Goal: Task Accomplishment & Management: Manage account settings

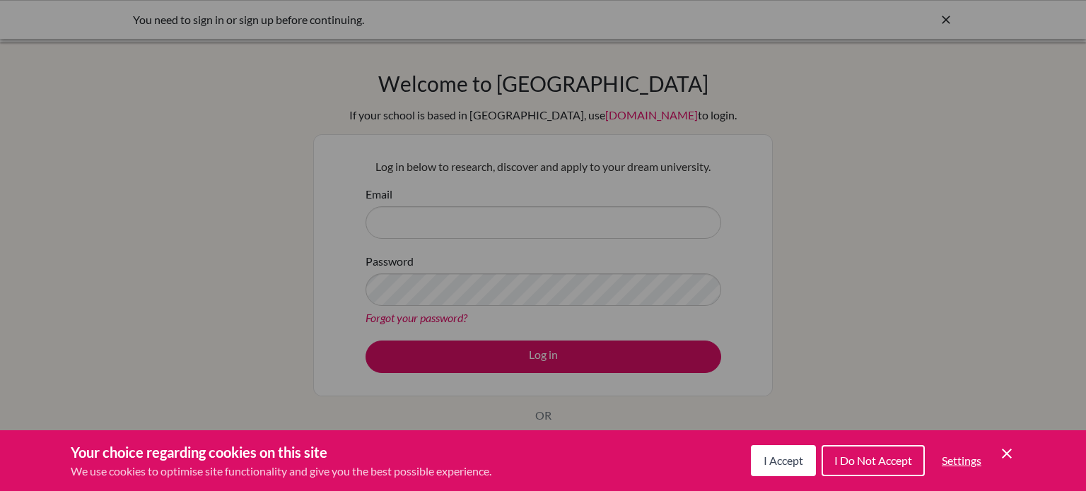
click at [569, 146] on div "Cookie Preferences" at bounding box center [543, 245] width 1086 height 491
drag, startPoint x: 534, startPoint y: 289, endPoint x: 622, endPoint y: 394, distance: 136.5
click at [610, 394] on div "Cookie Preferences" at bounding box center [543, 245] width 1086 height 491
click at [784, 459] on span "I Accept" at bounding box center [784, 460] width 40 height 13
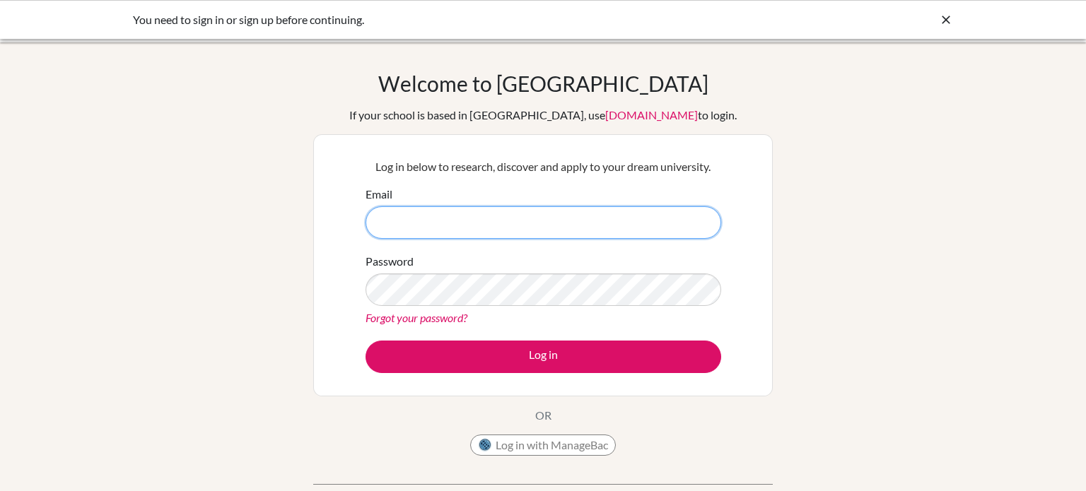
click at [532, 214] on input "Email" at bounding box center [544, 222] width 356 height 33
drag, startPoint x: 515, startPoint y: 322, endPoint x: 537, endPoint y: 397, distance: 78.1
click at [534, 388] on div "Log in below to research, discover and apply to your dream university. Email Pa…" at bounding box center [543, 265] width 460 height 262
click at [525, 445] on button "Log in with ManageBac" at bounding box center [543, 445] width 146 height 21
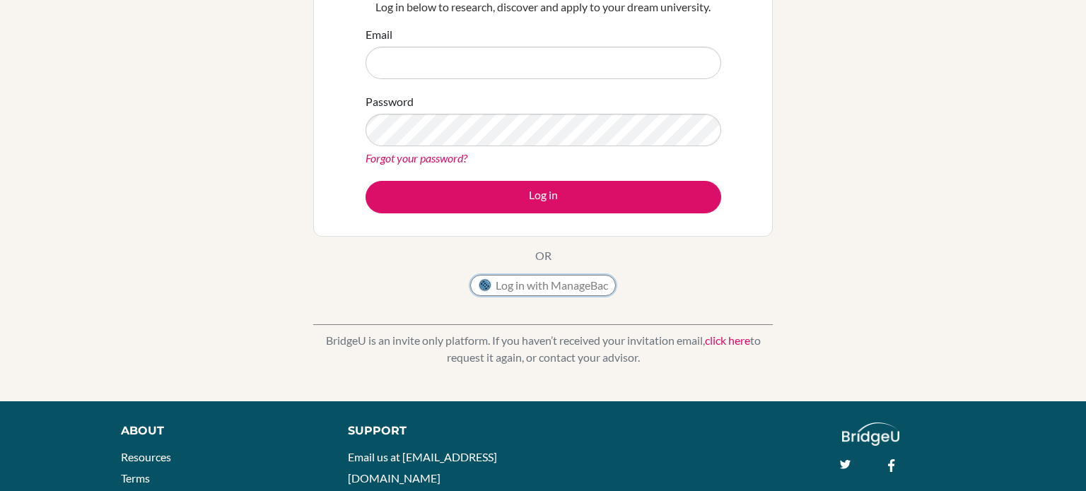
scroll to position [161, 0]
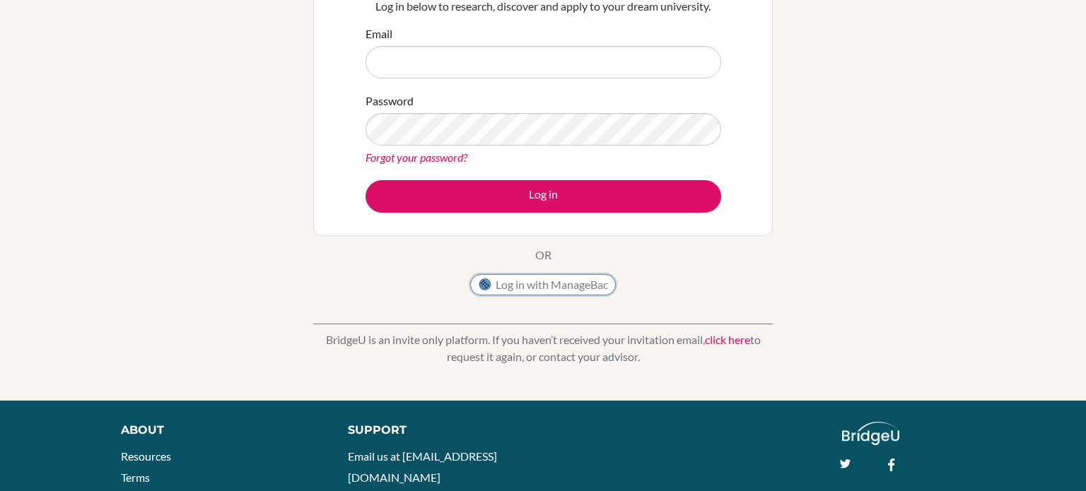
click at [562, 283] on button "Log in with ManageBac" at bounding box center [543, 284] width 146 height 21
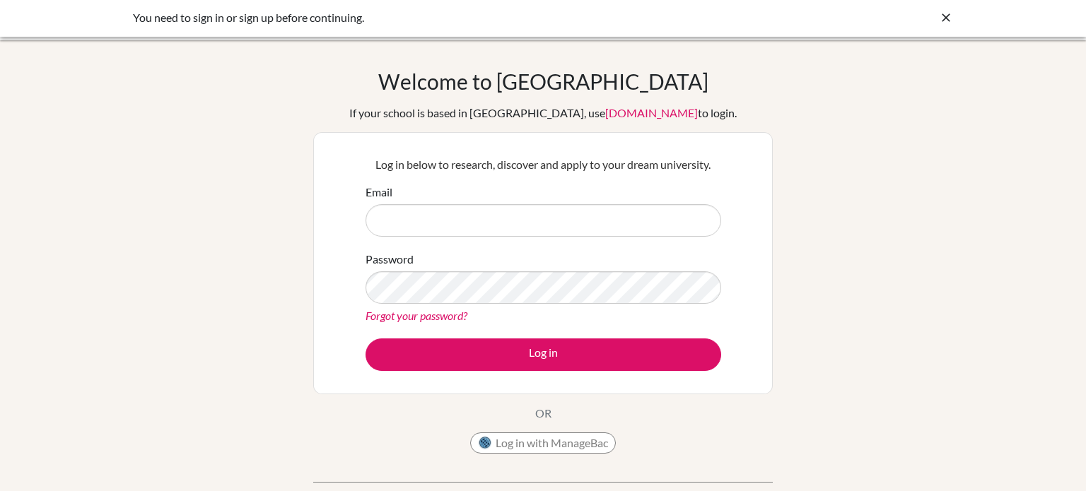
scroll to position [0, 0]
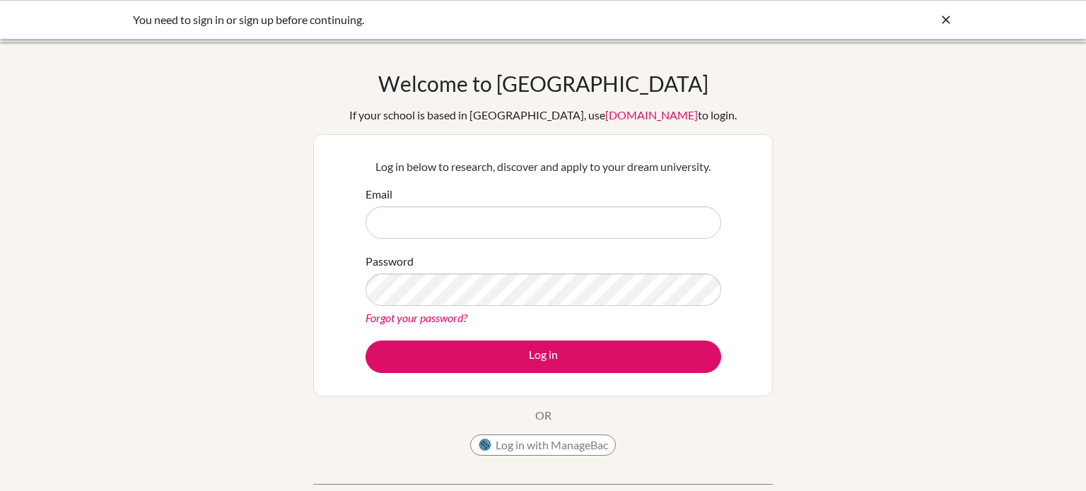
click at [605, 112] on link "app.bridge-u.com.cn" at bounding box center [651, 114] width 93 height 13
click at [936, 25] on div "You need to sign in or sign up before continuing." at bounding box center [543, 19] width 820 height 17
click at [666, 13] on div "You need to sign in or sign up before continuing." at bounding box center [437, 19] width 608 height 17
click at [953, 16] on div "You need to sign in or sign up before continuing." at bounding box center [543, 19] width 1086 height 39
drag, startPoint x: 943, startPoint y: 16, endPoint x: 932, endPoint y: 1, distance: 18.7
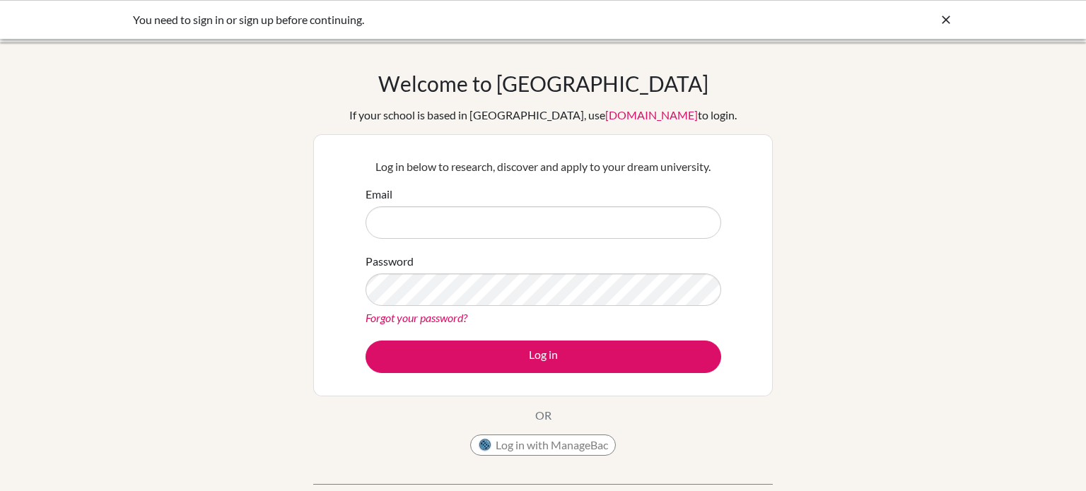
click at [941, 15] on icon at bounding box center [946, 20] width 14 height 14
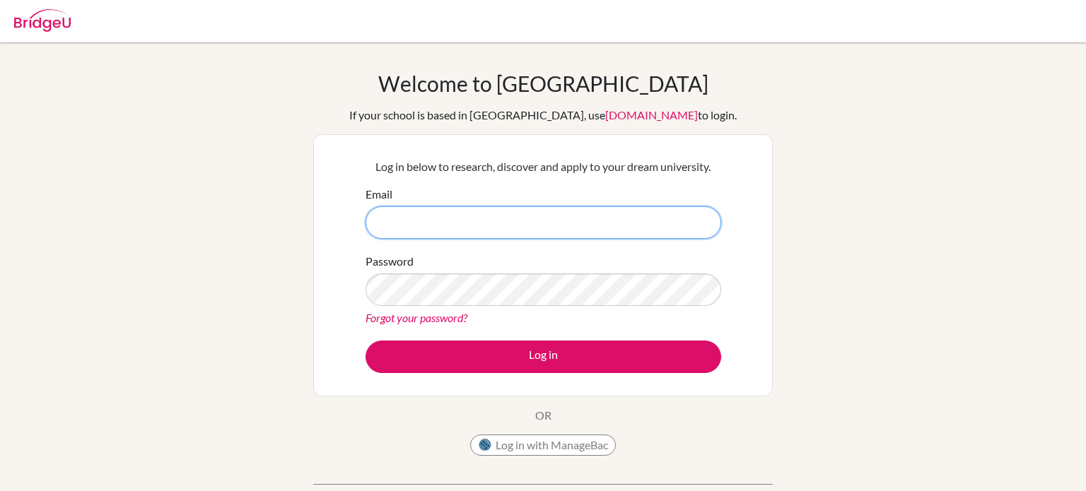
click at [457, 226] on input "Email" at bounding box center [544, 222] width 356 height 33
type input "Ryan.itani@summitschool.ae"
click at [447, 316] on link "Forgot your password?" at bounding box center [417, 317] width 102 height 13
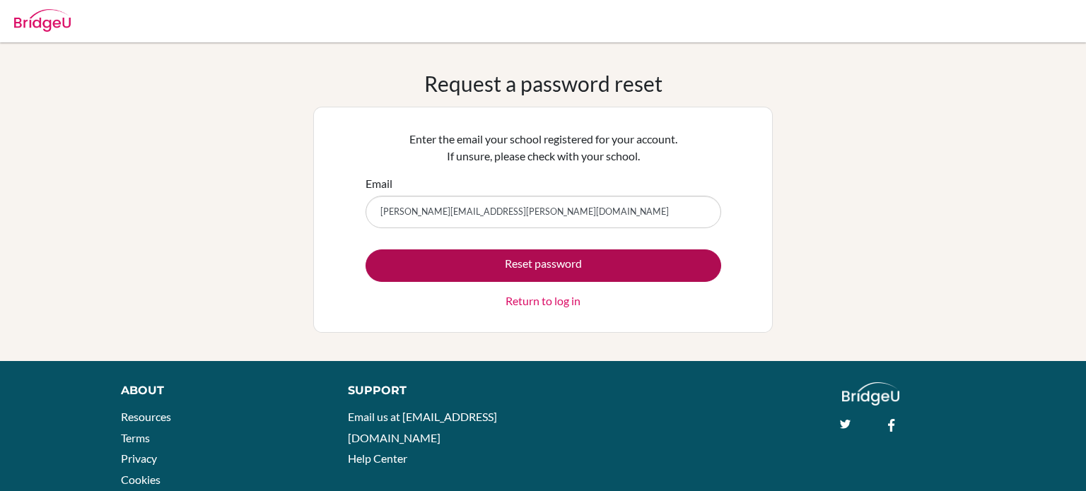
type input "[PERSON_NAME][EMAIL_ADDRESS][PERSON_NAME][DOMAIN_NAME]"
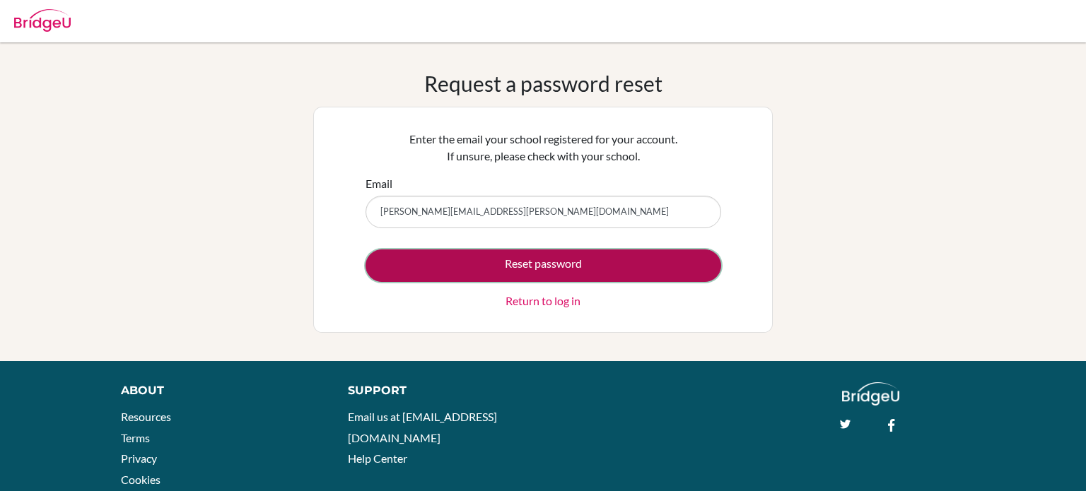
click at [513, 268] on button "Reset password" at bounding box center [544, 266] width 356 height 33
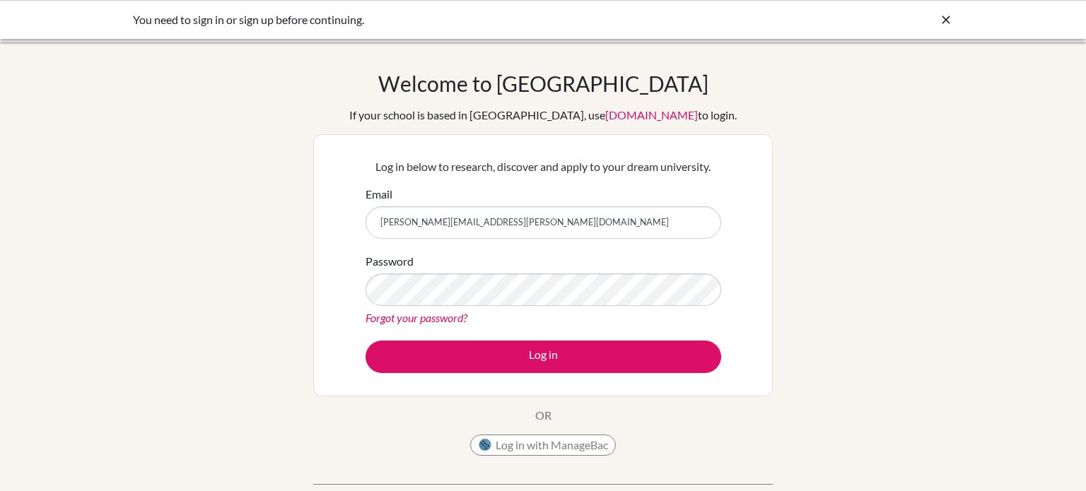
type input "[PERSON_NAME][EMAIL_ADDRESS][PERSON_NAME][DOMAIN_NAME]"
click at [366, 341] on button "Log in" at bounding box center [544, 357] width 356 height 33
click at [403, 317] on link "Forgot your password?" at bounding box center [417, 317] width 102 height 13
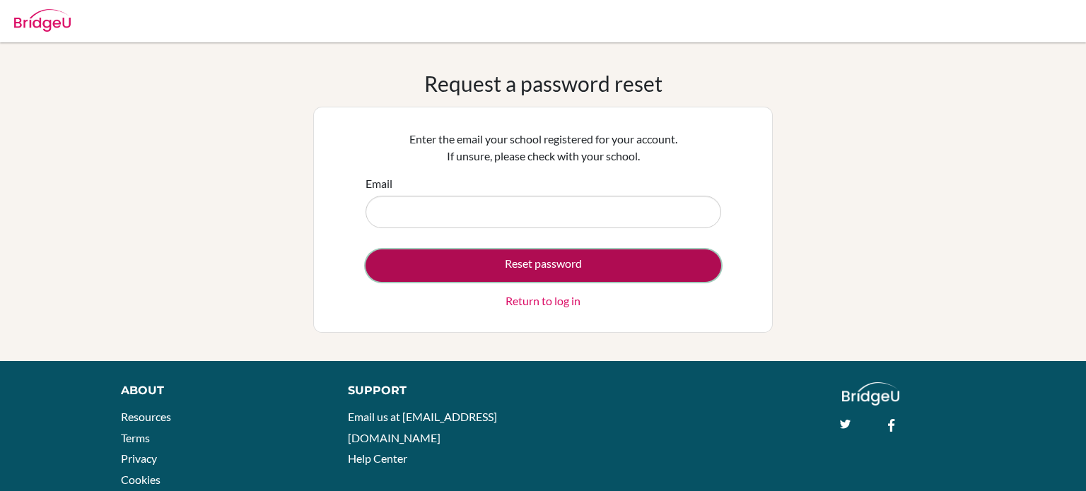
click at [603, 258] on button "Reset password" at bounding box center [544, 266] width 356 height 33
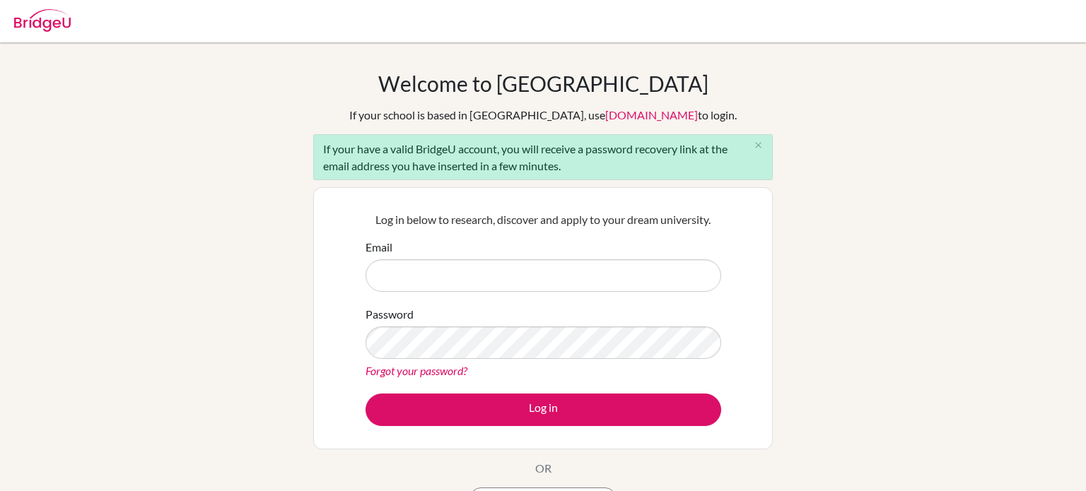
click at [368, 370] on link "Forgot your password?" at bounding box center [417, 370] width 102 height 13
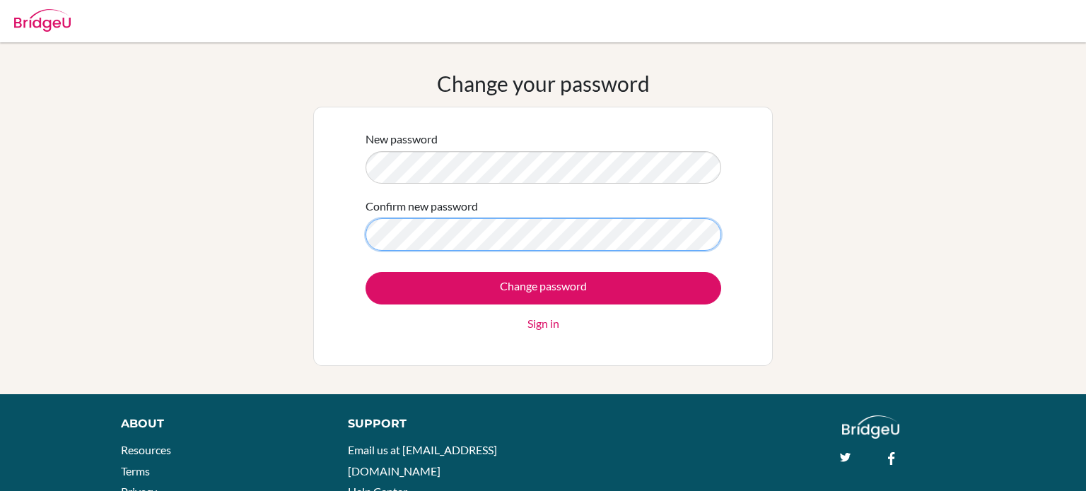
click at [366, 272] on input "Change password" at bounding box center [544, 288] width 356 height 33
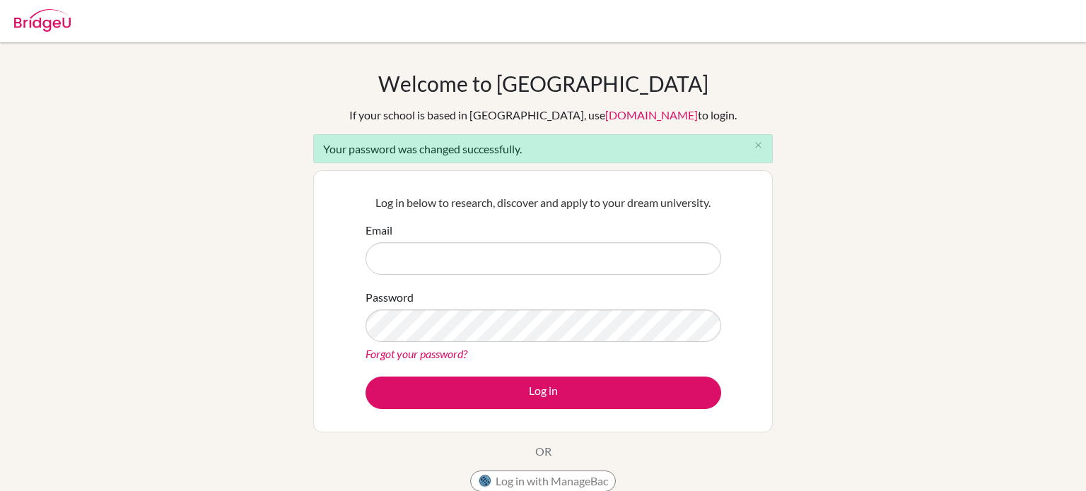
click at [818, 314] on div "Welcome to [GEOGRAPHIC_DATA] If your school is based in [GEOGRAPHIC_DATA], use …" at bounding box center [543, 320] width 1086 height 499
click at [570, 265] on input "Email" at bounding box center [544, 259] width 356 height 33
type input "[PERSON_NAME][EMAIL_ADDRESS][PERSON_NAME][DOMAIN_NAME]"
click at [366, 377] on button "Log in" at bounding box center [544, 393] width 356 height 33
